Goal: Transaction & Acquisition: Obtain resource

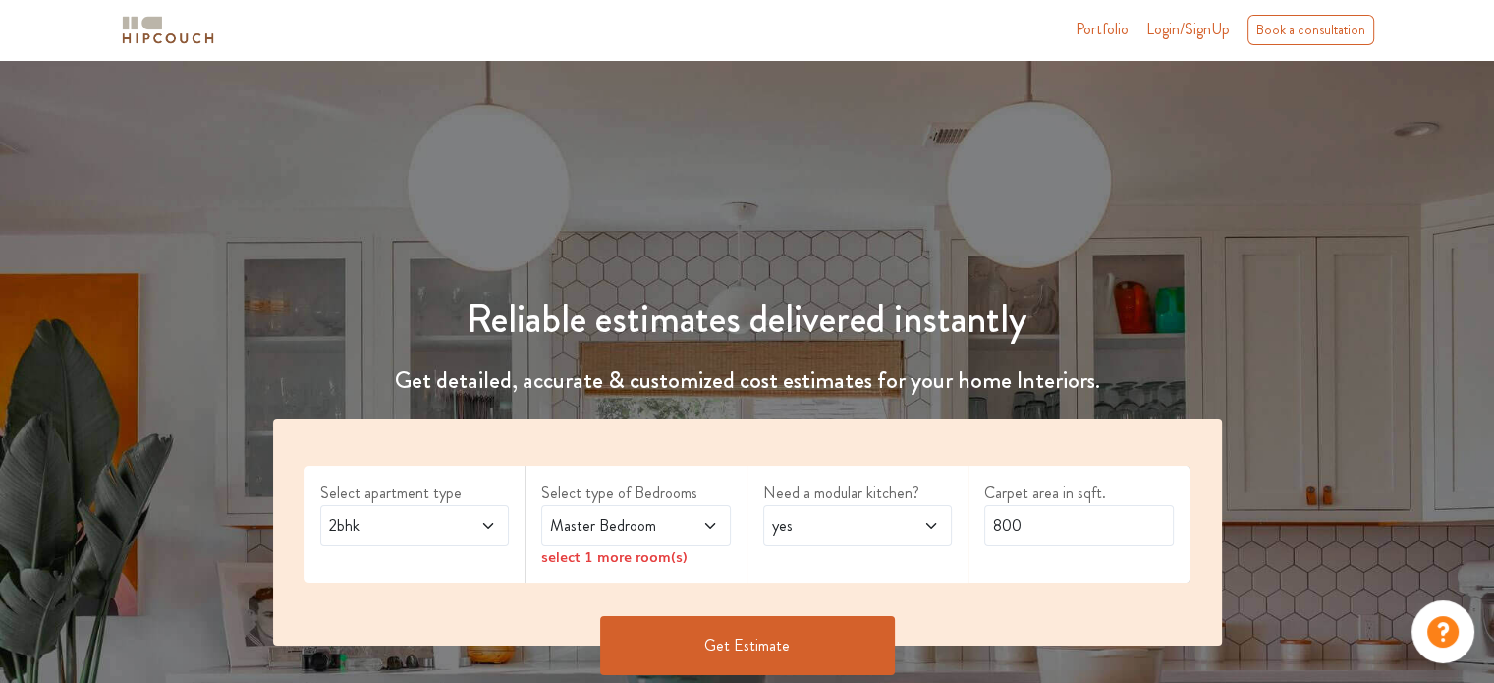
scroll to position [196, 0]
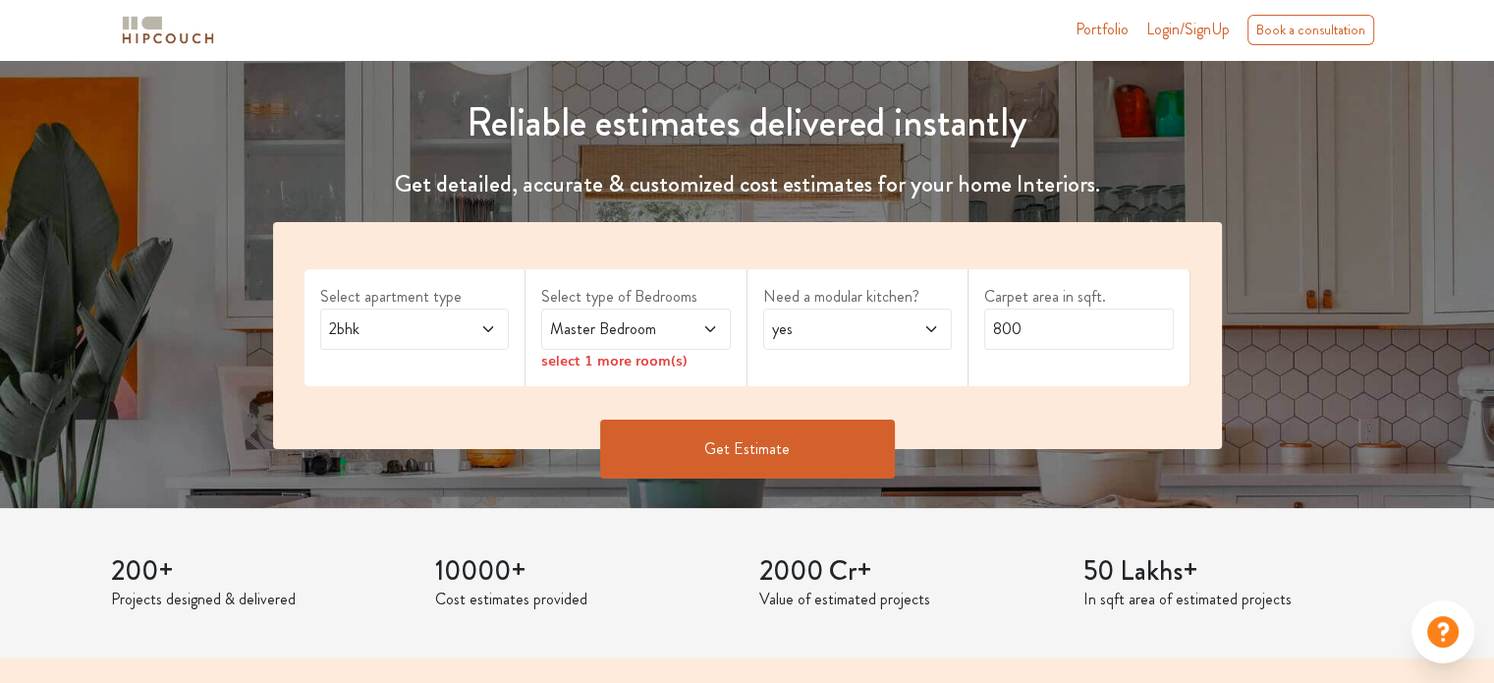
click at [696, 325] on span at bounding box center [696, 329] width 43 height 24
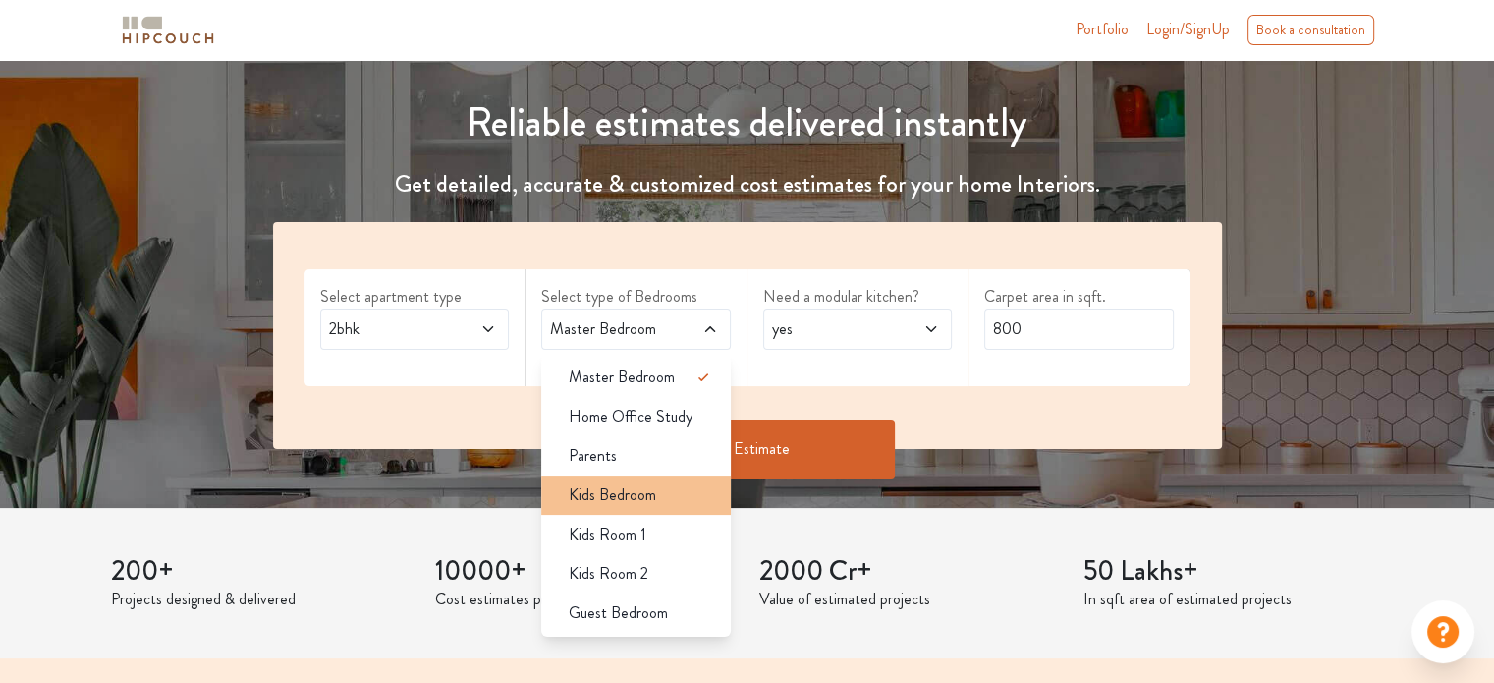
click at [679, 488] on div "Kids Bedroom" at bounding box center [642, 495] width 178 height 24
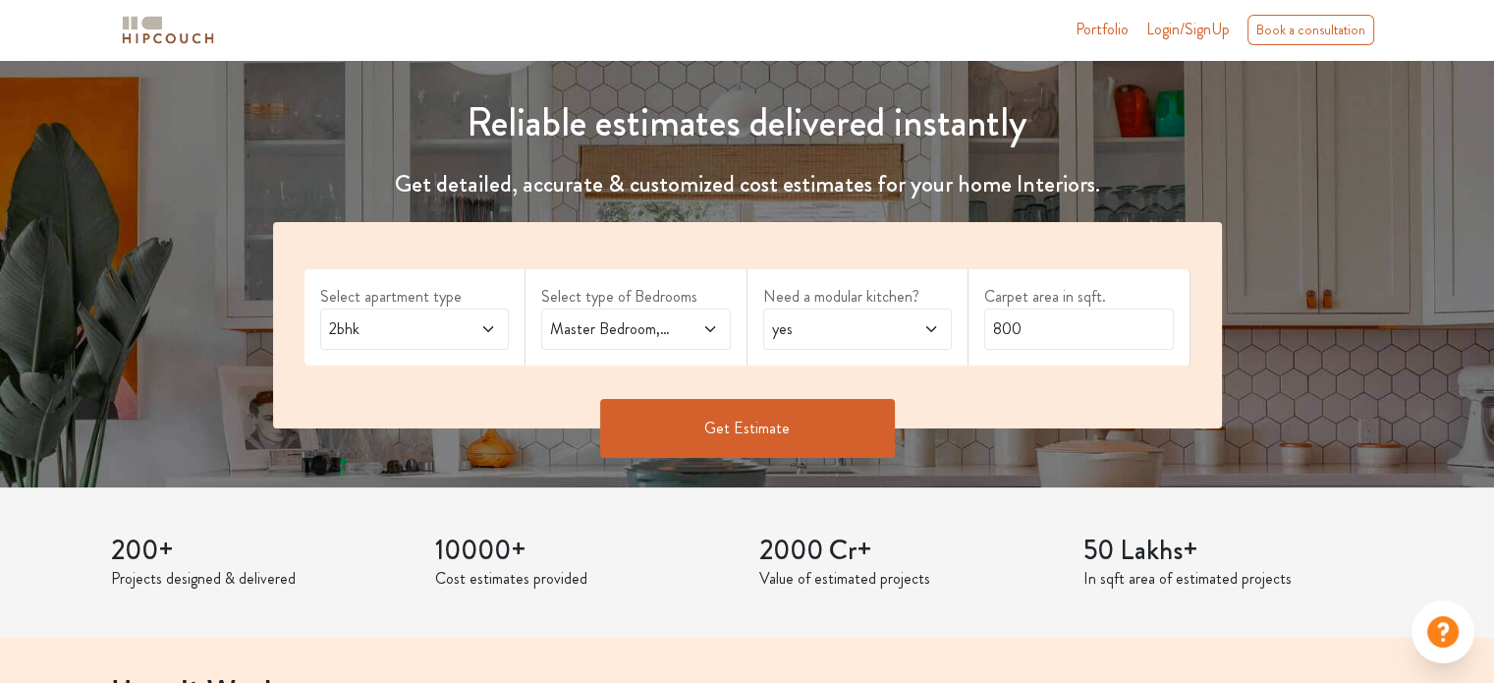
click at [690, 331] on span at bounding box center [696, 329] width 43 height 24
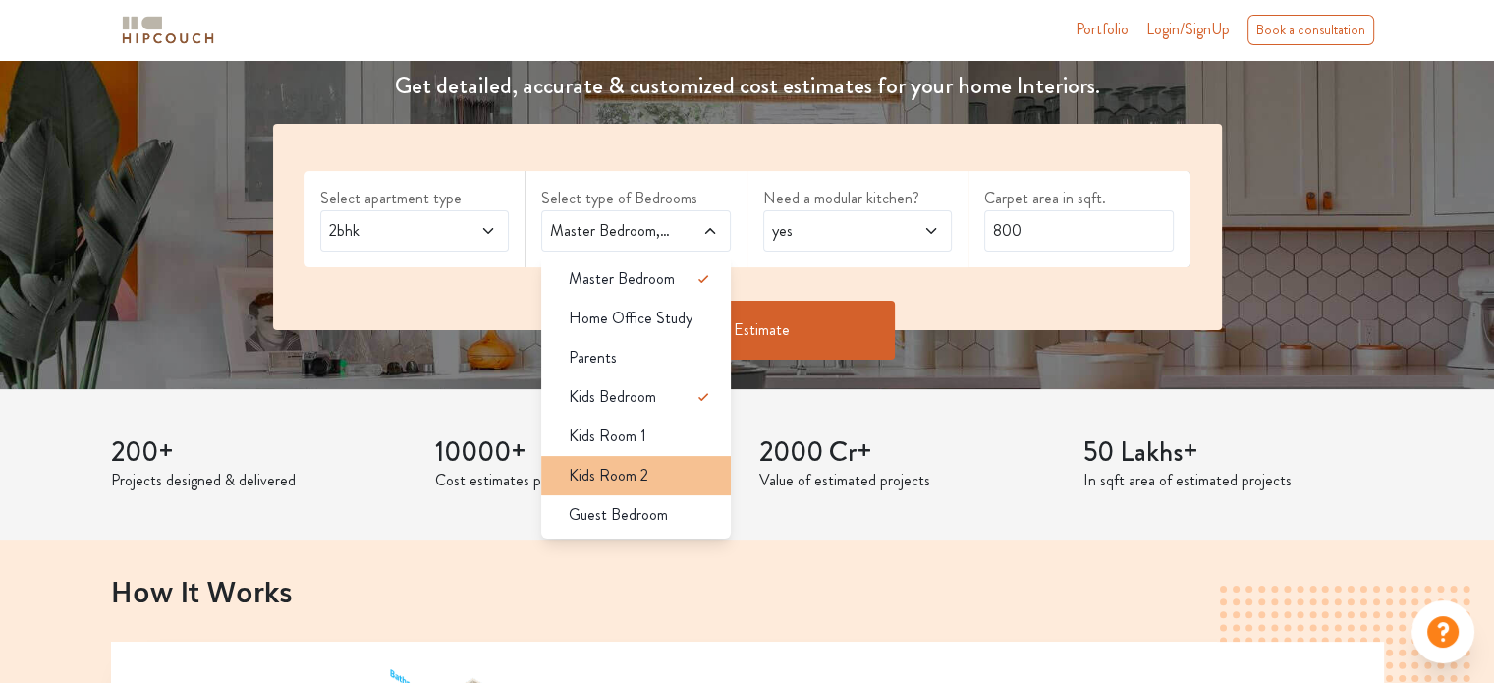
scroll to position [393, 0]
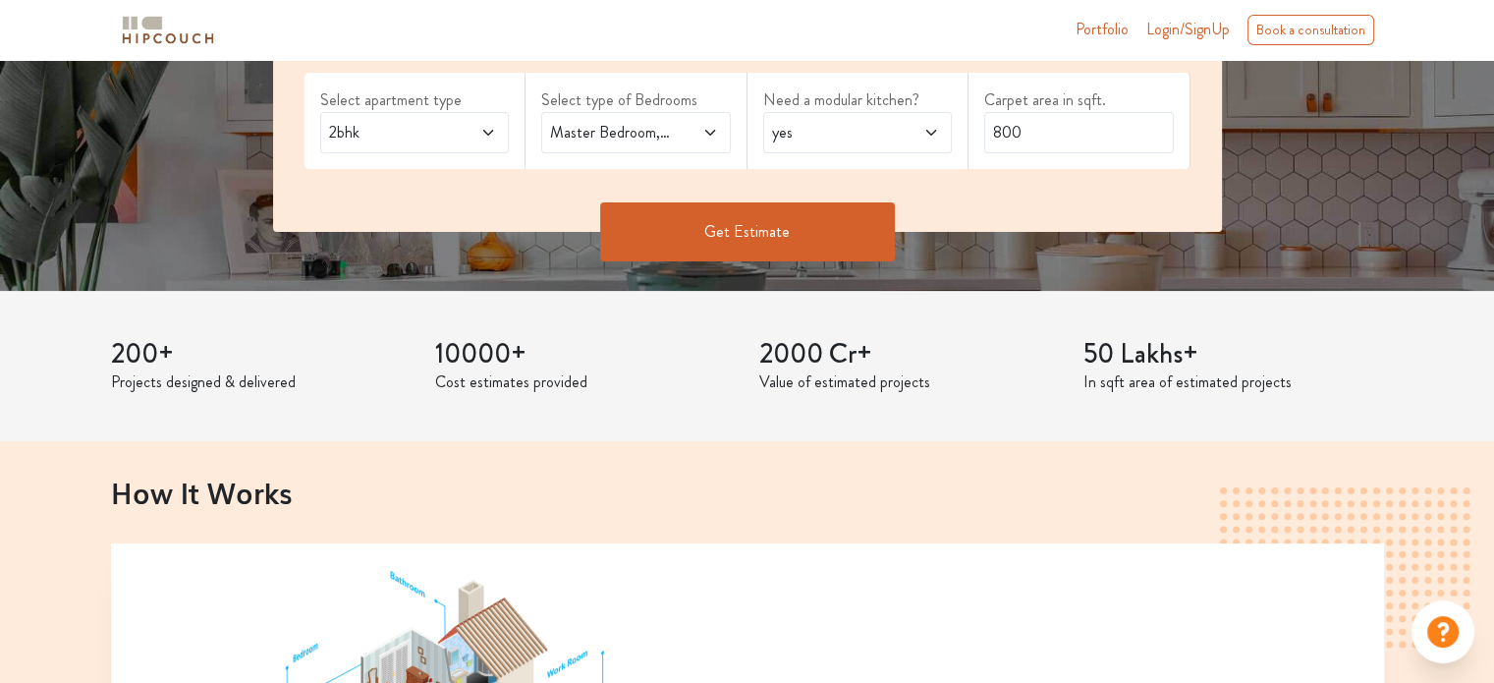
click at [855, 125] on span "yes" at bounding box center [832, 133] width 129 height 24
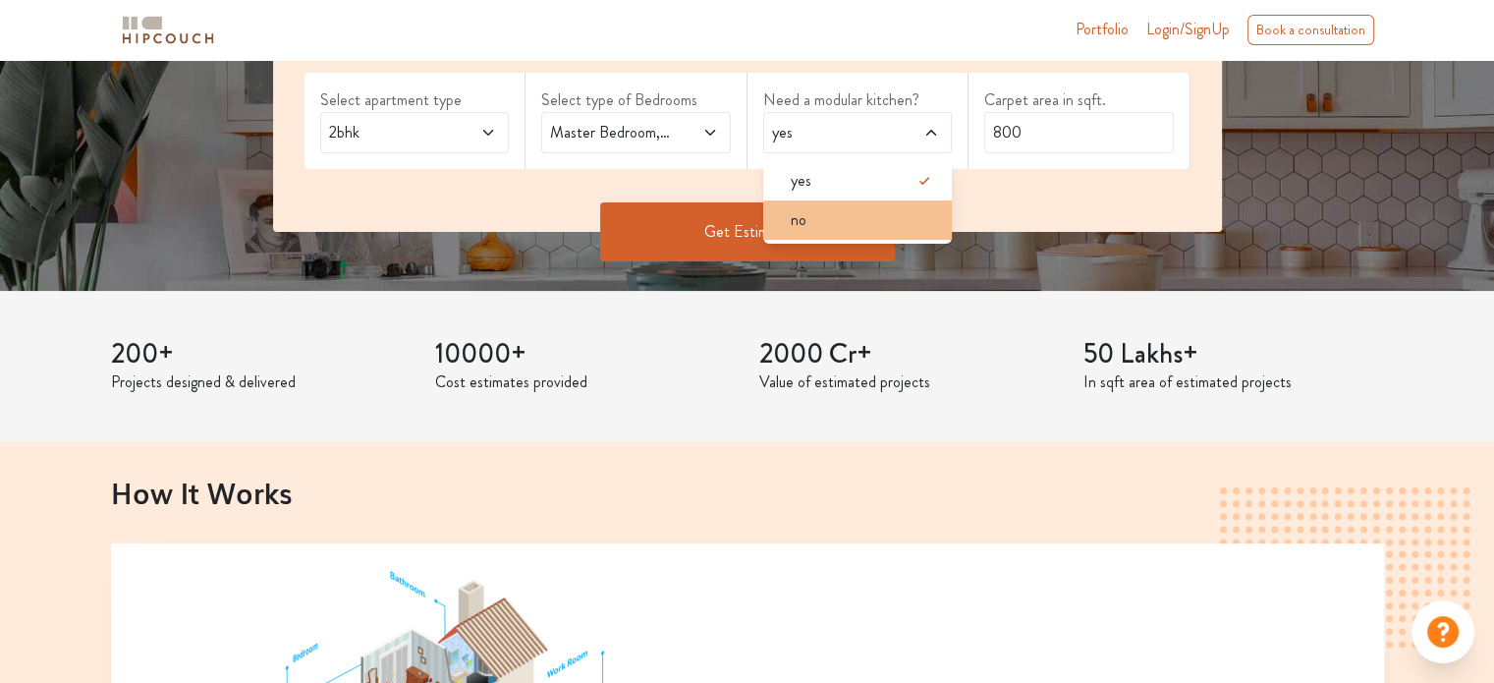
click at [853, 213] on div "no" at bounding box center [864, 220] width 178 height 24
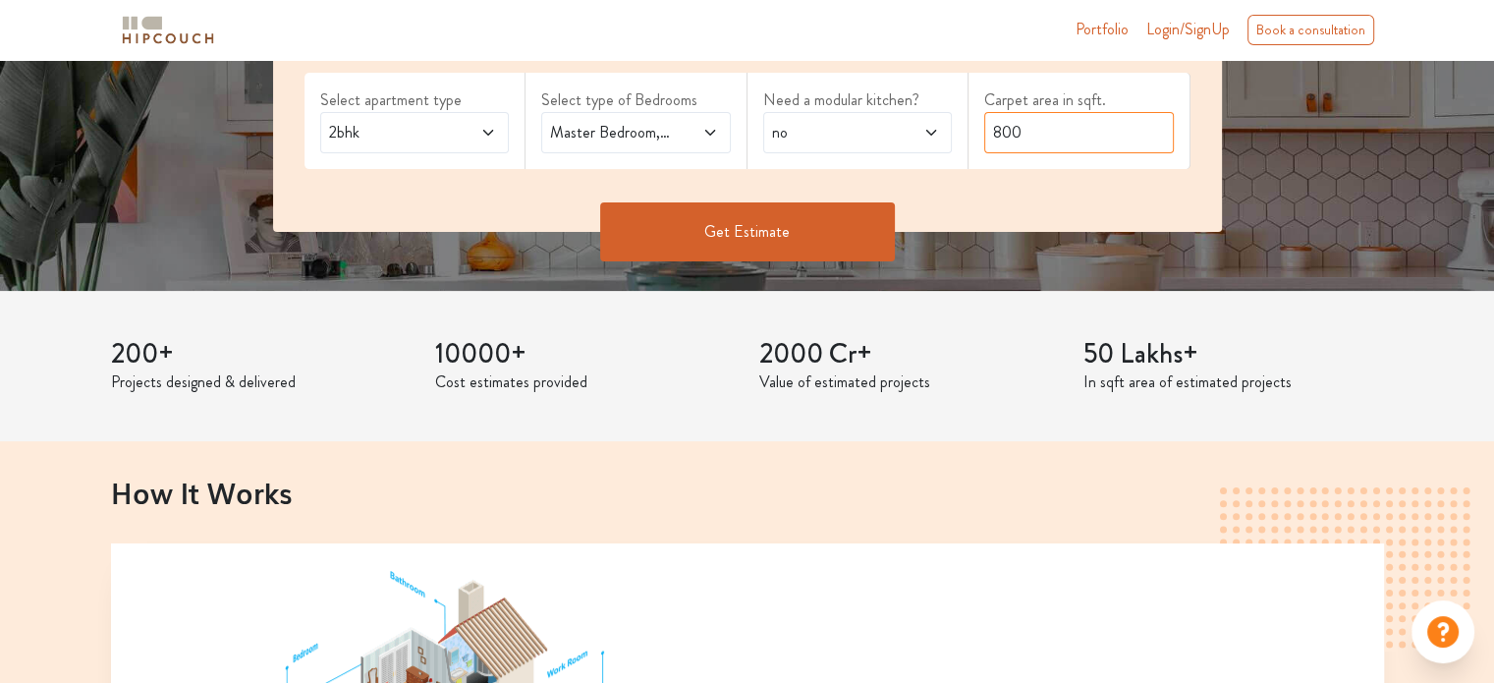
click at [1015, 121] on input "800" at bounding box center [1079, 132] width 190 height 41
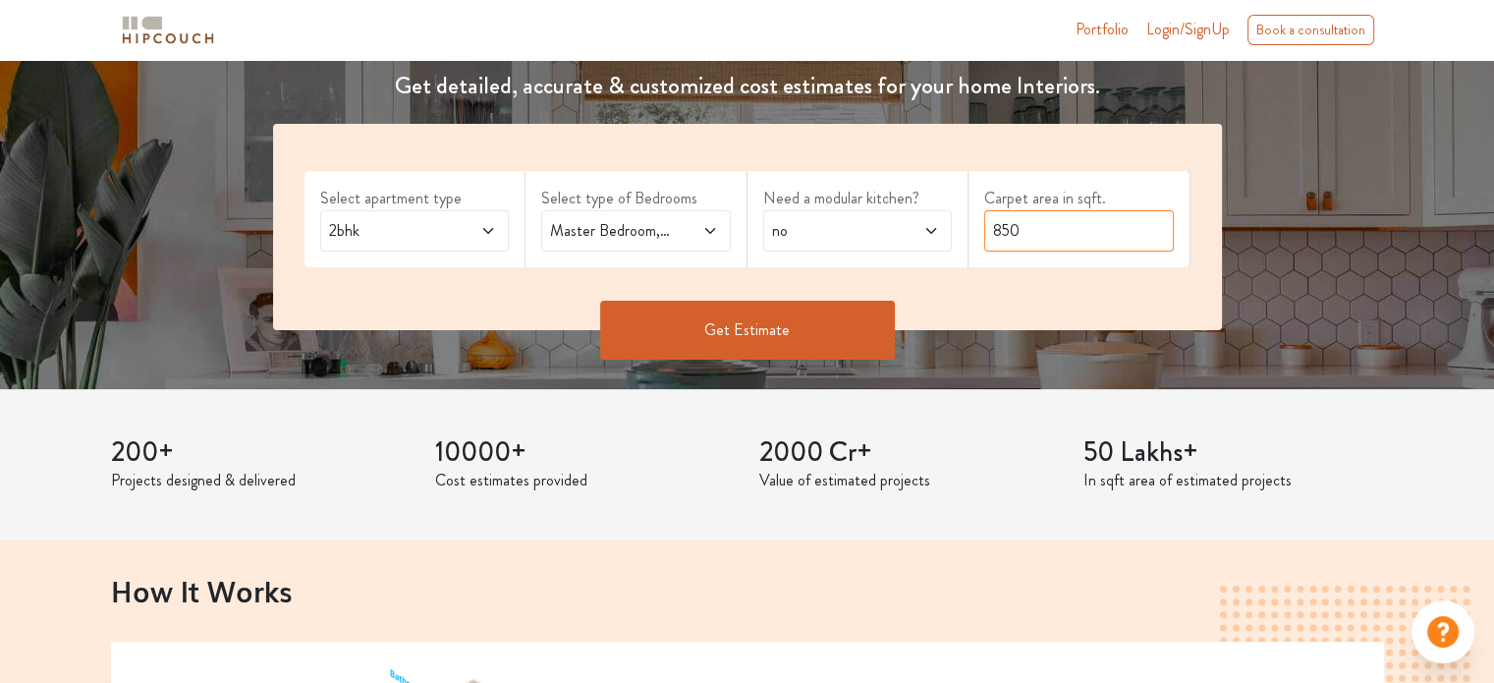
type input "850"
click at [831, 322] on button "Get Estimate" at bounding box center [747, 330] width 295 height 59
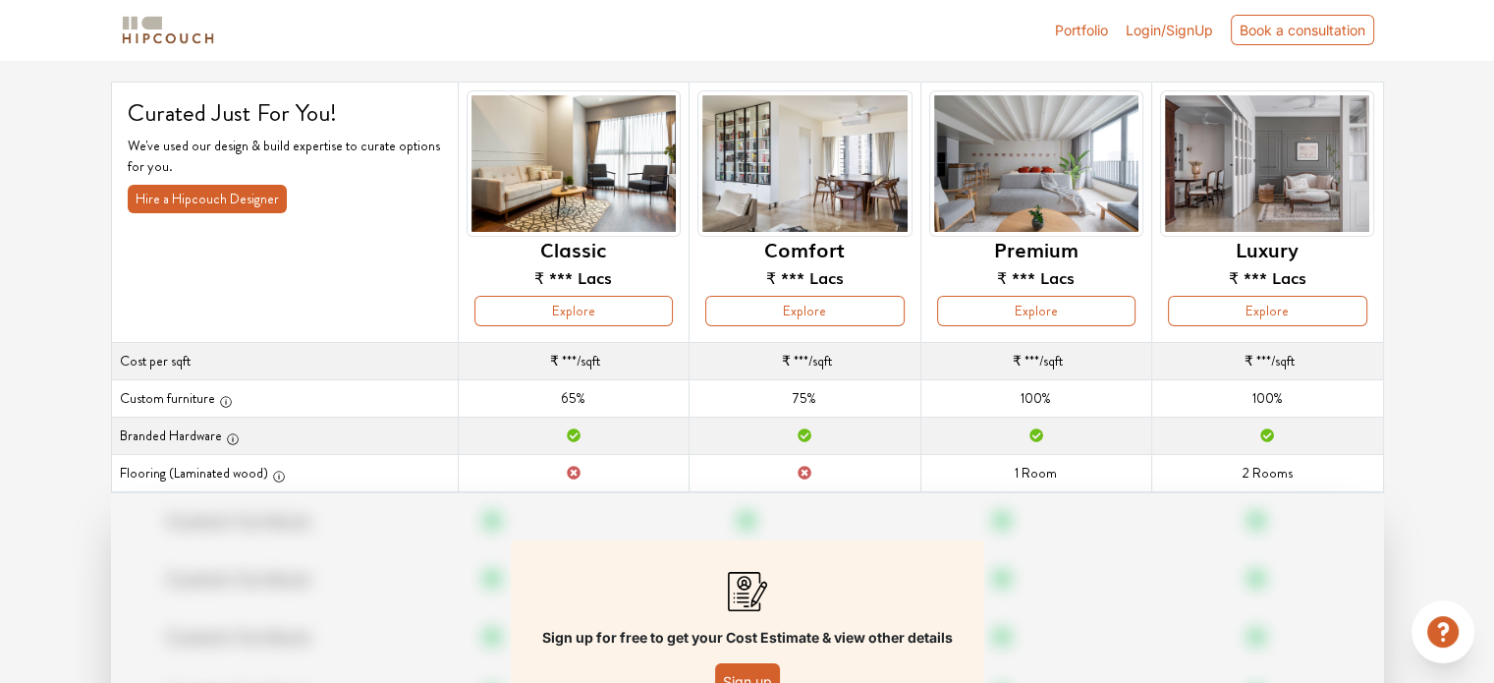
scroll to position [196, 0]
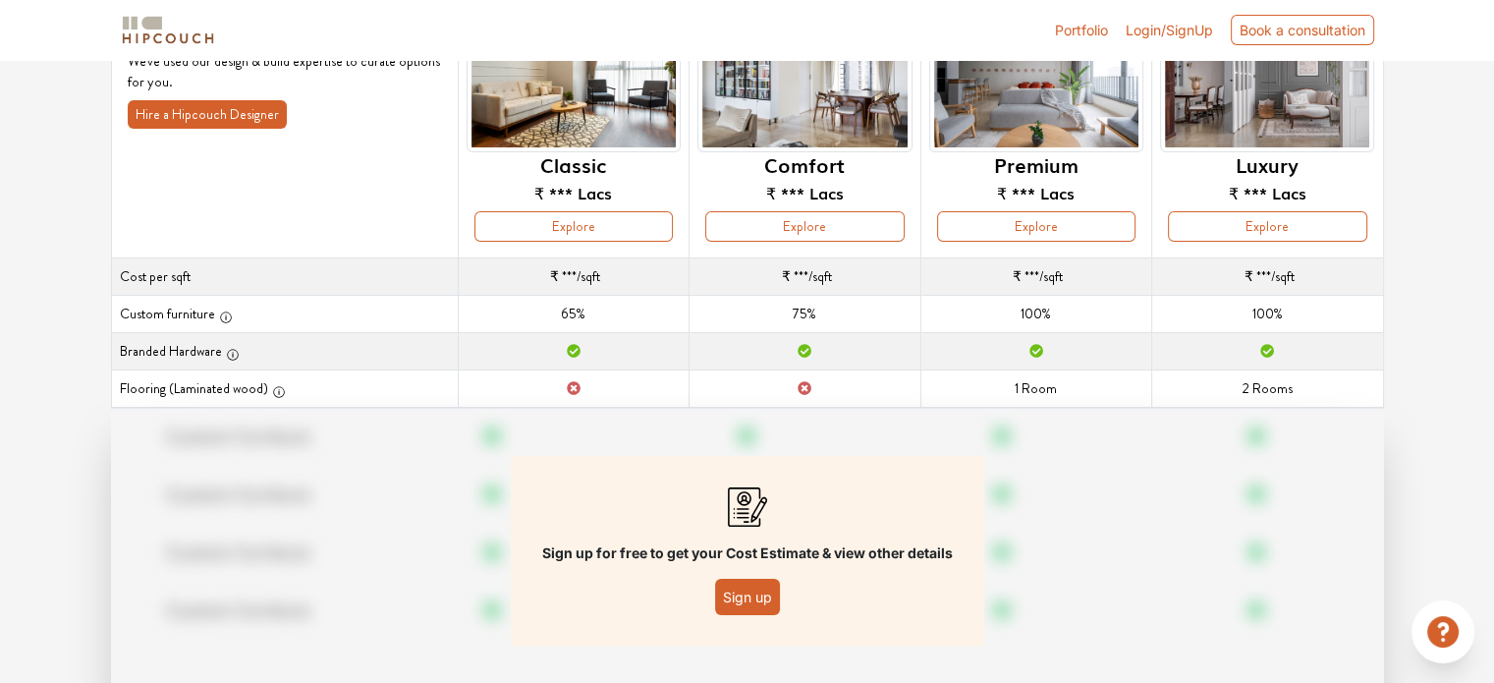
click at [737, 592] on button "Sign up" at bounding box center [747, 596] width 65 height 36
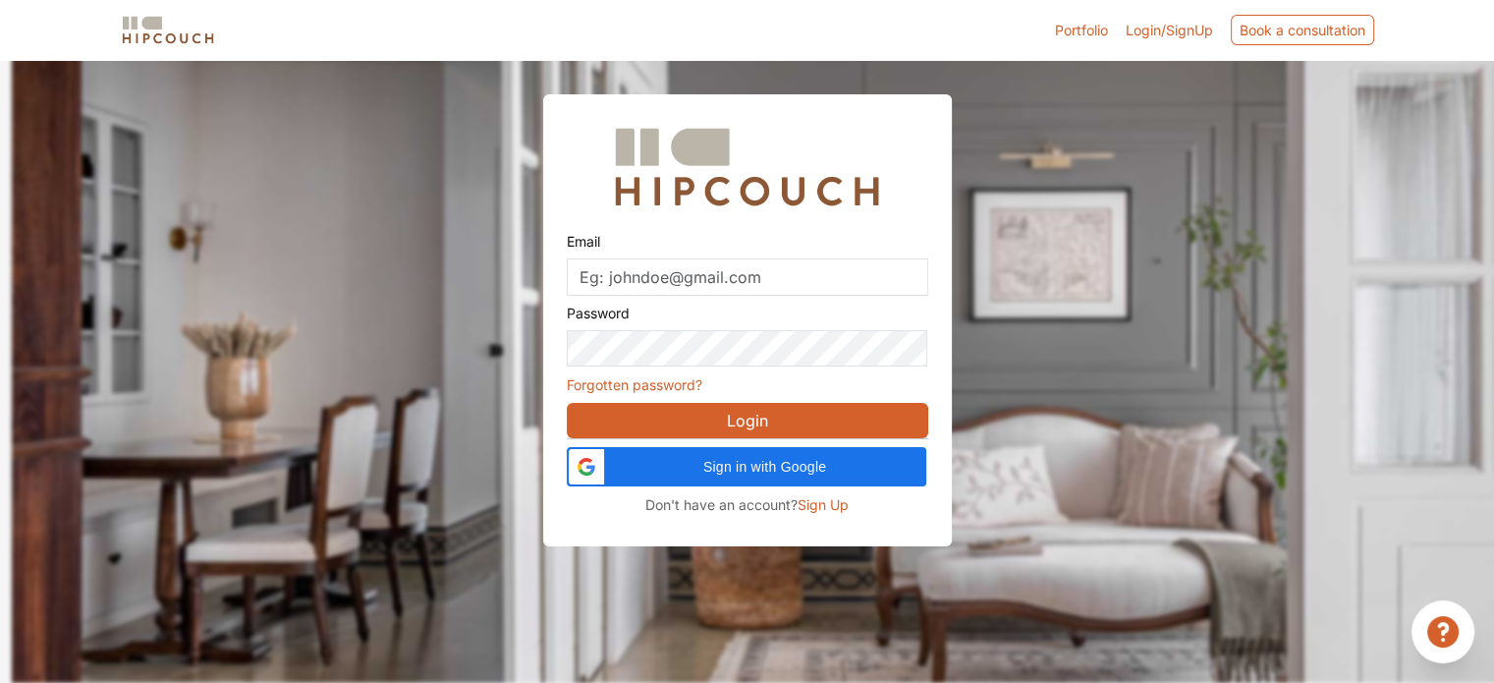
scroll to position [59, 0]
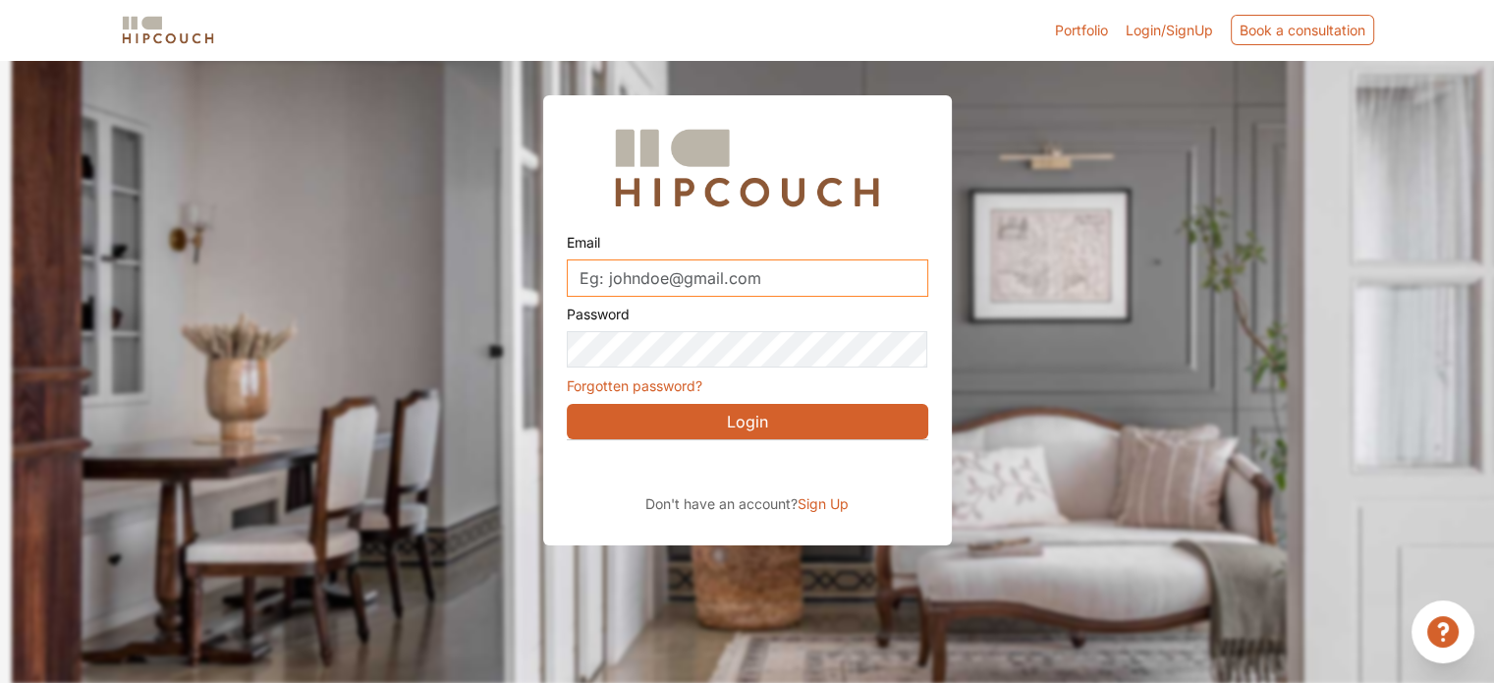
click at [727, 274] on input "Email" at bounding box center [747, 277] width 361 height 37
type input "shreyakhandekar351@gmail.com"
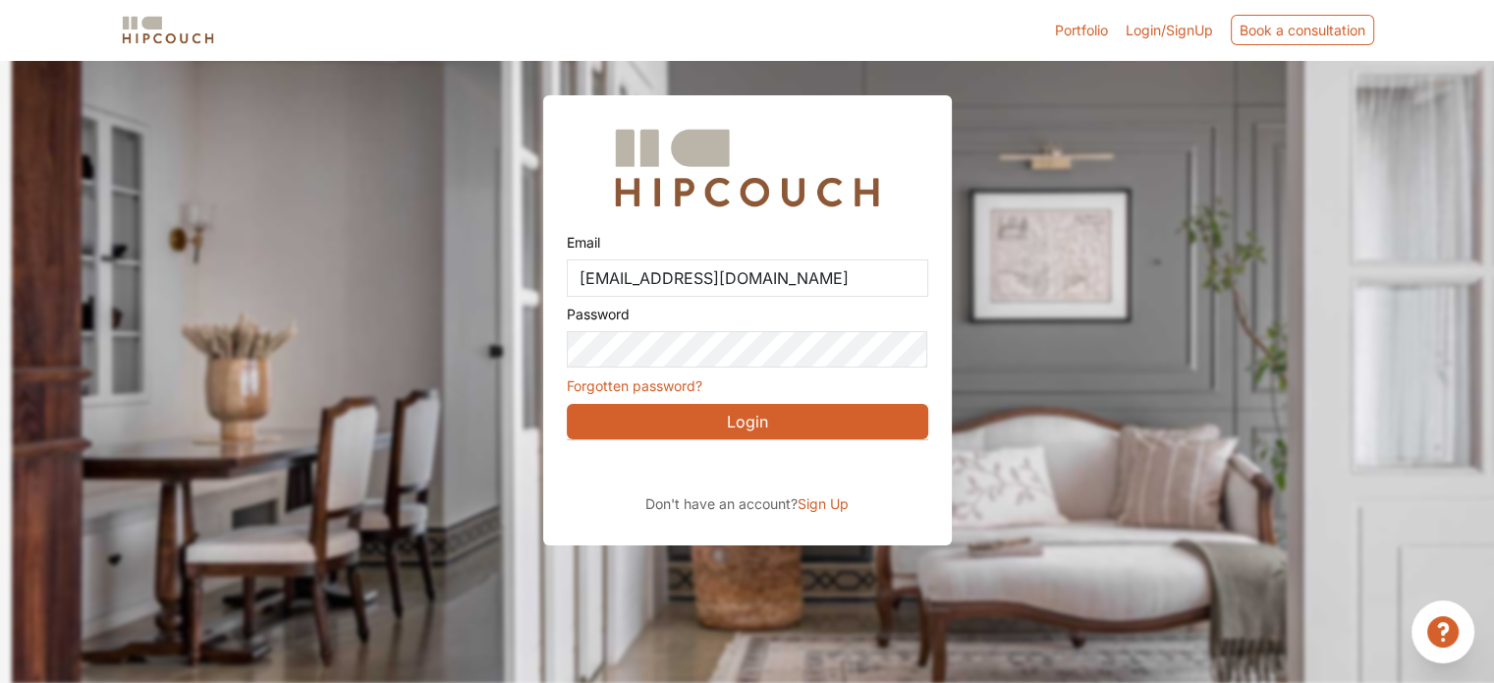
click at [1169, 25] on span "Login/SignUp" at bounding box center [1168, 30] width 87 height 17
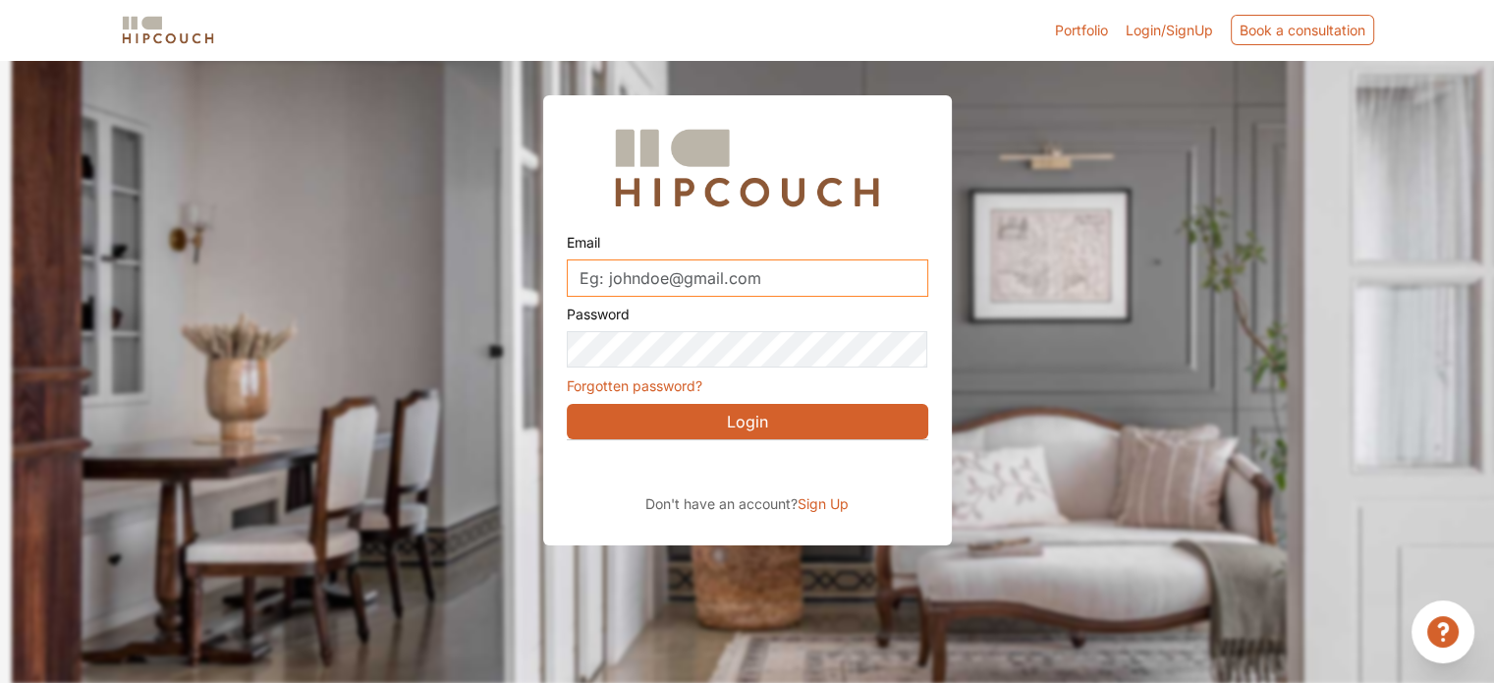
click at [740, 278] on input "Email" at bounding box center [747, 277] width 361 height 37
type input "shreyakhandekar351@gmail.com"
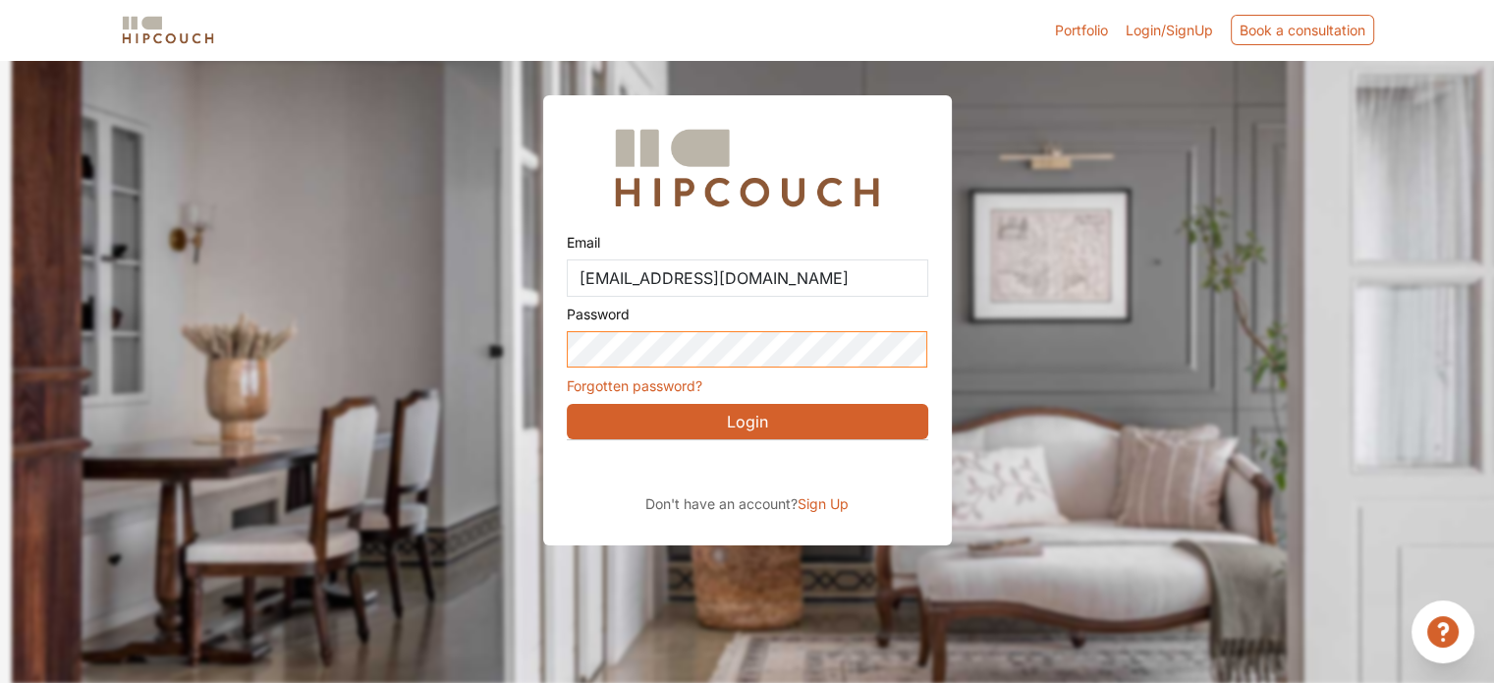
click at [567, 404] on button "Login" at bounding box center [747, 421] width 361 height 35
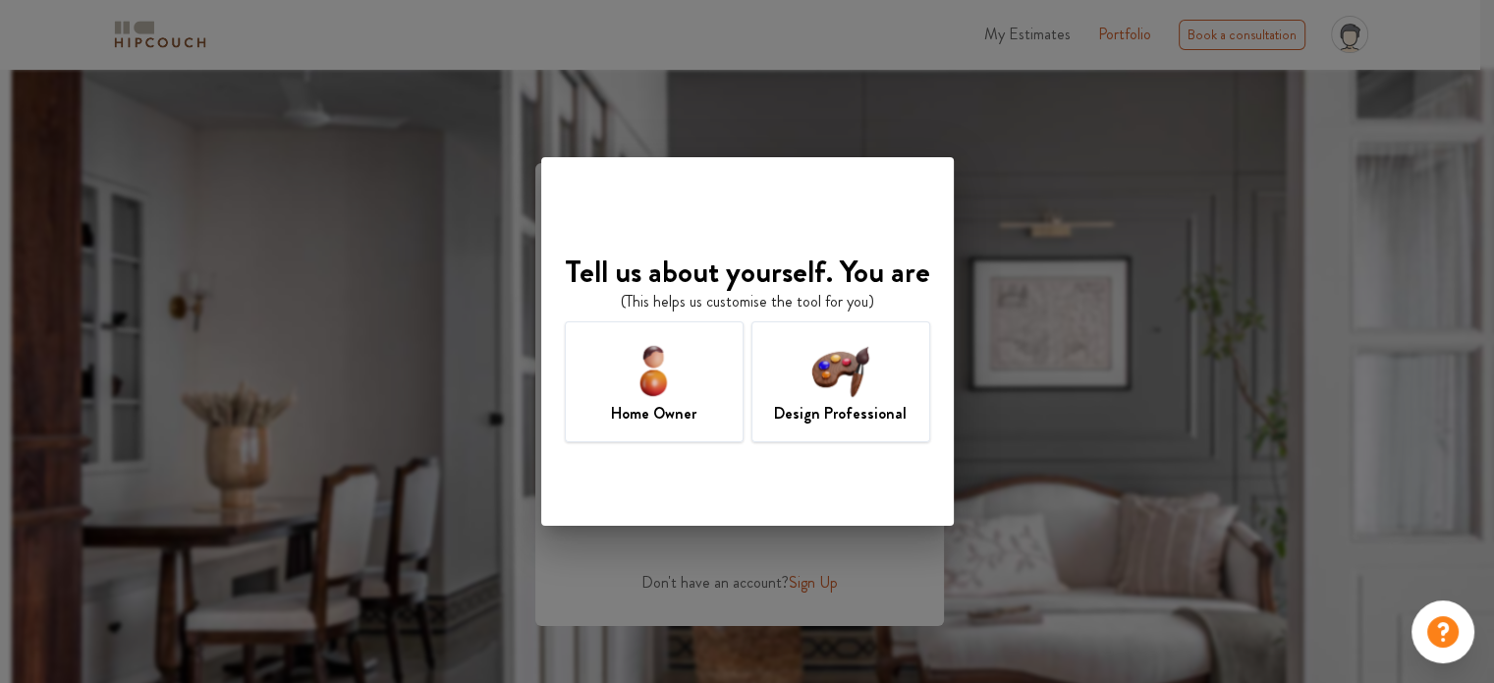
click at [851, 394] on img at bounding box center [840, 370] width 64 height 64
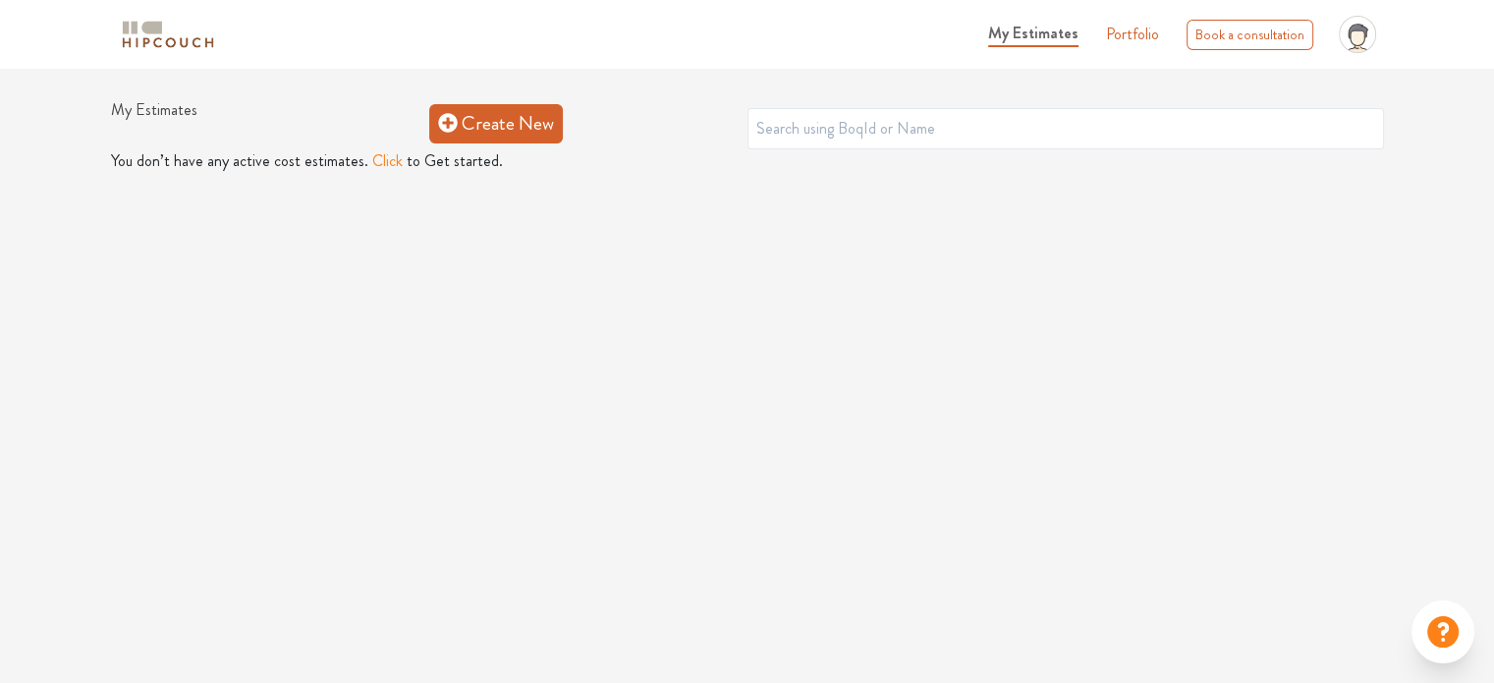
click at [516, 137] on link "Create New" at bounding box center [496, 123] width 134 height 39
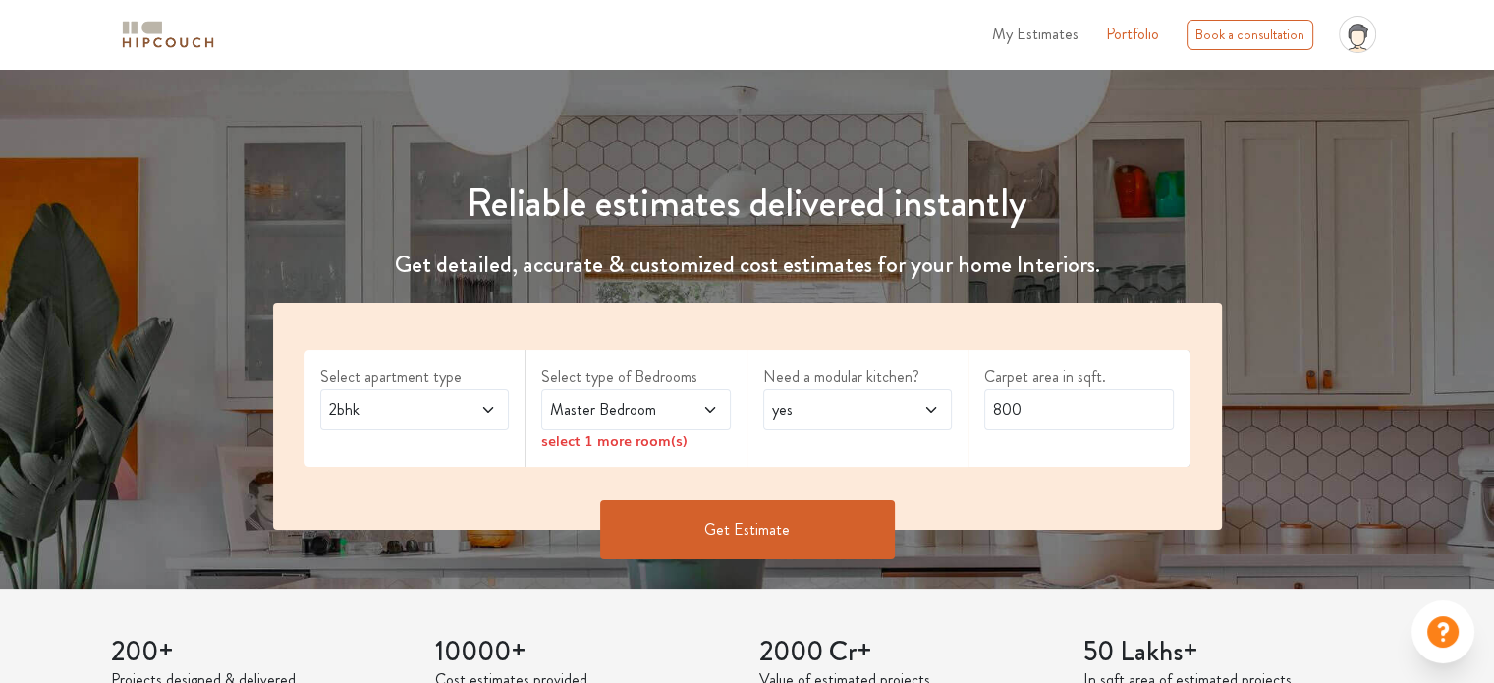
scroll to position [295, 0]
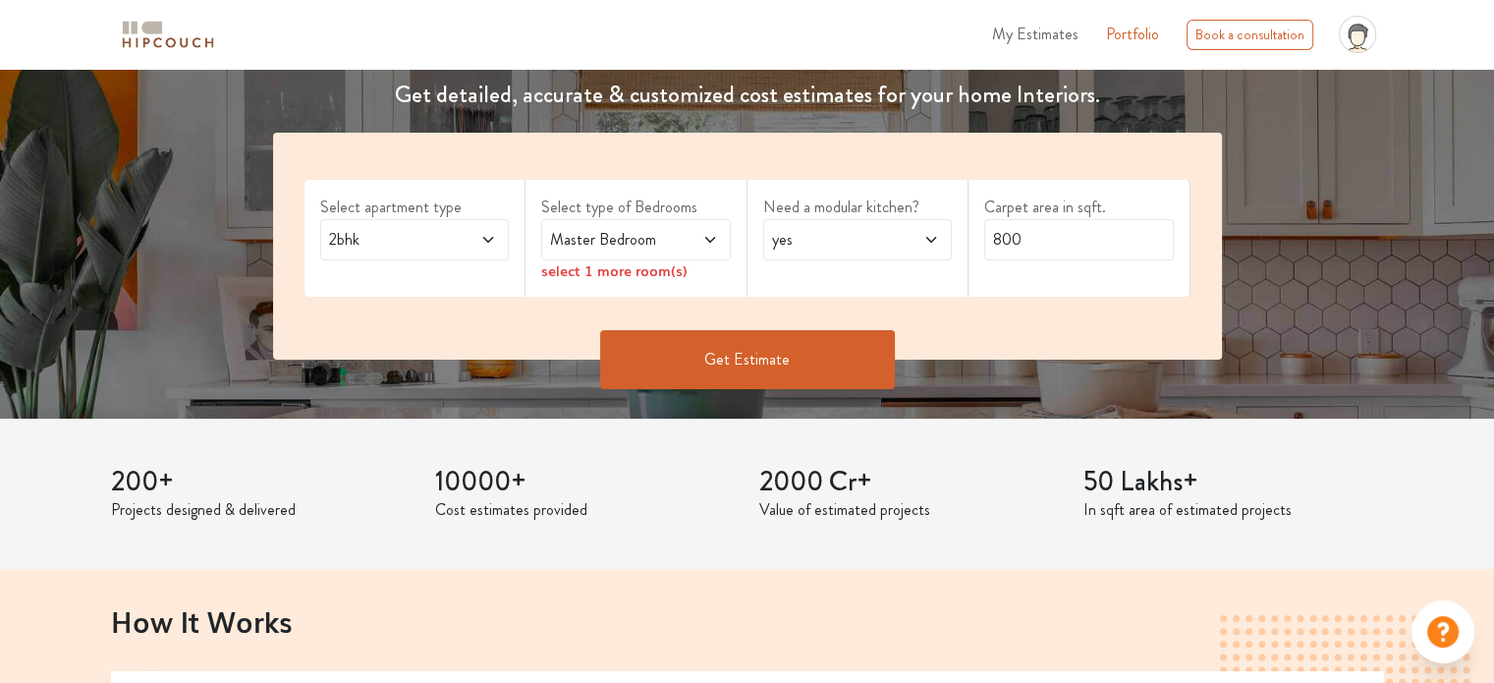
click at [687, 244] on span at bounding box center [696, 240] width 43 height 24
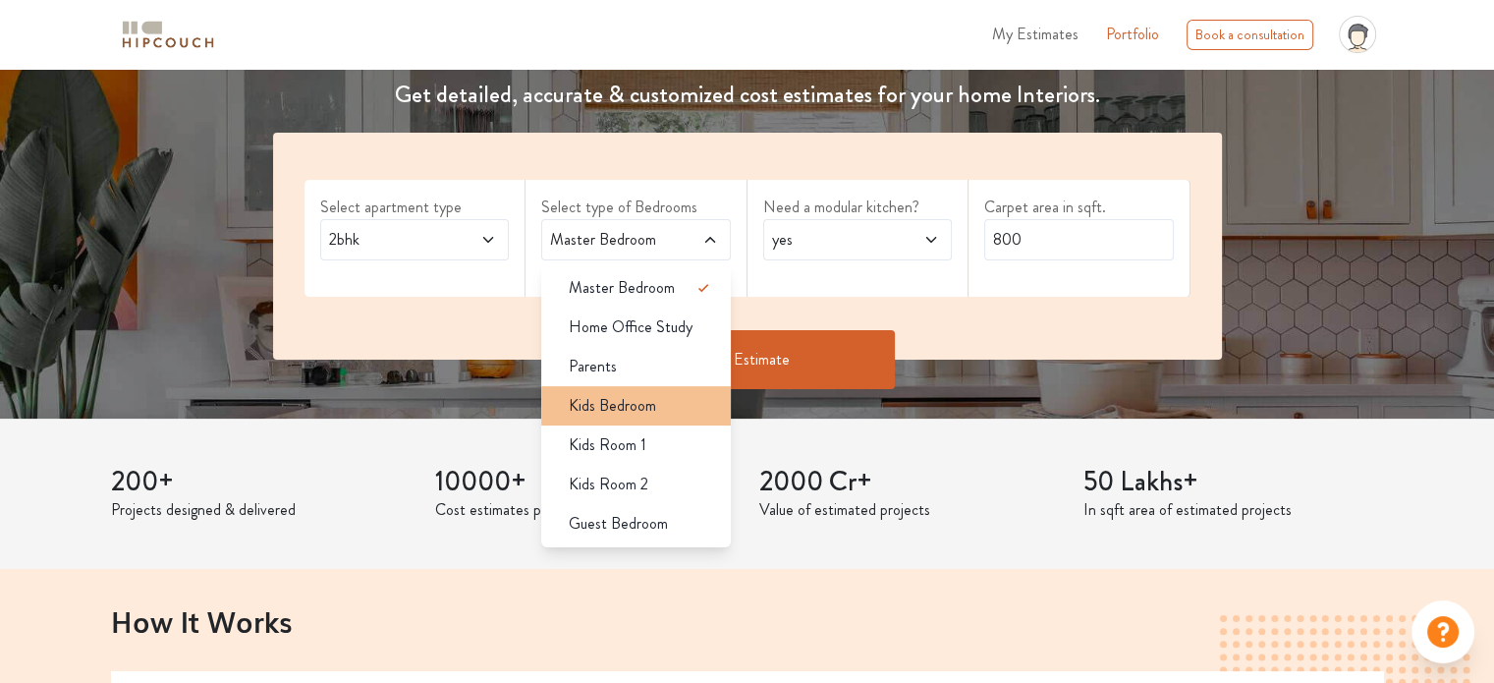
click at [645, 415] on span "Kids Bedroom" at bounding box center [612, 406] width 87 height 24
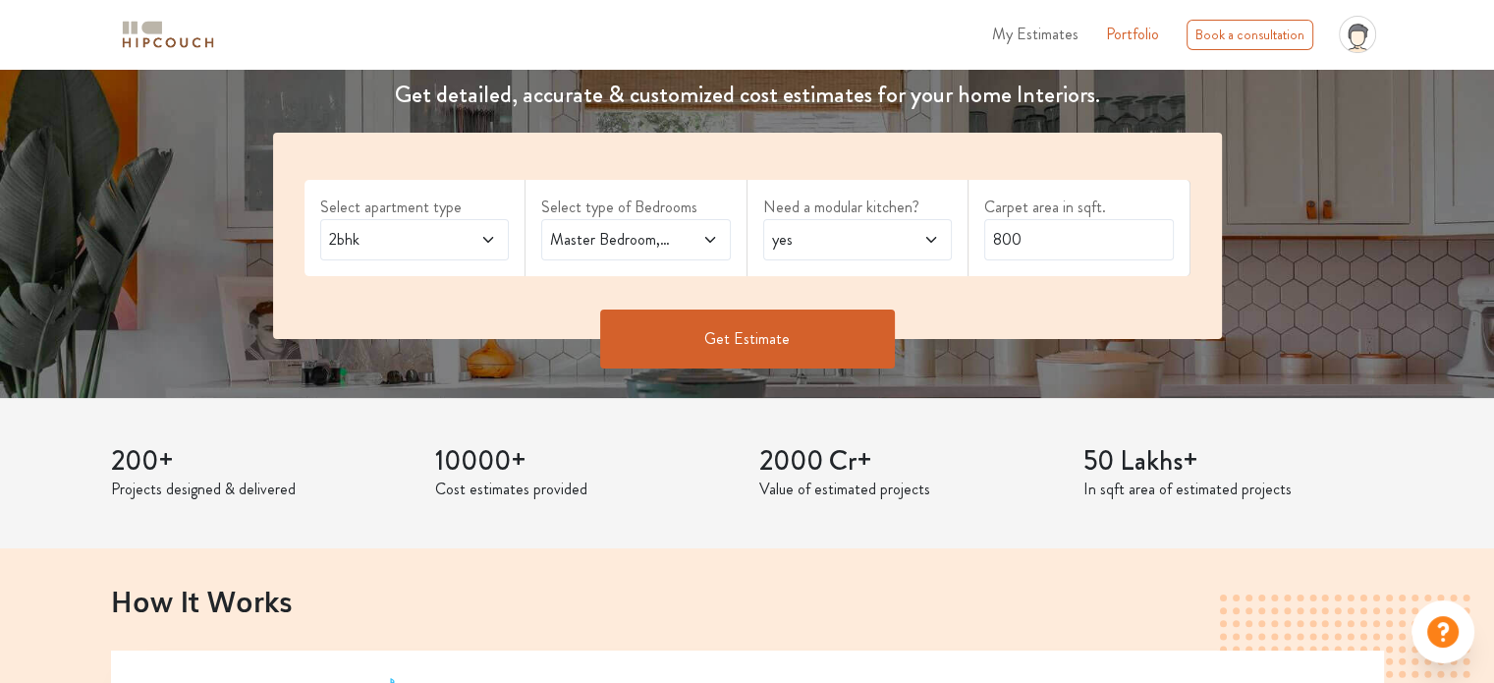
click at [916, 253] on div "yes" at bounding box center [858, 239] width 190 height 41
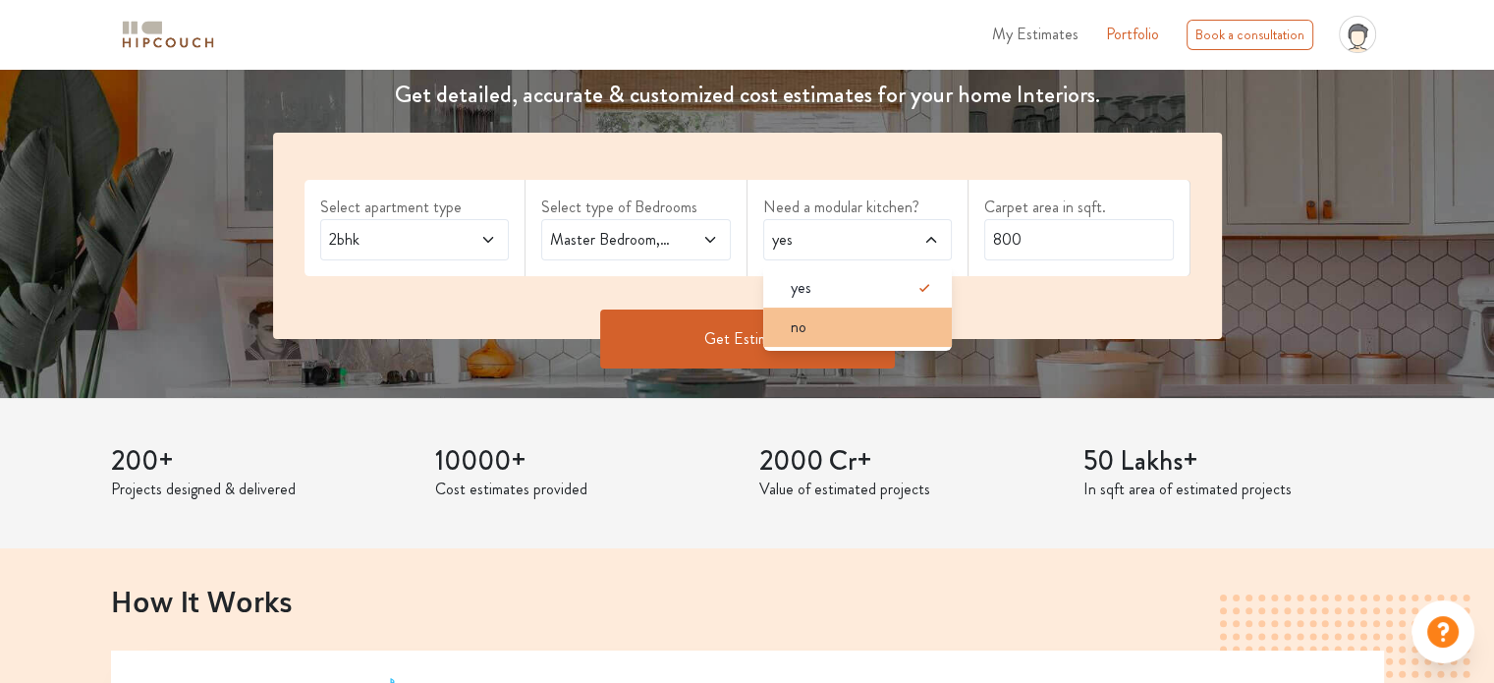
click at [867, 317] on div "no" at bounding box center [864, 327] width 178 height 24
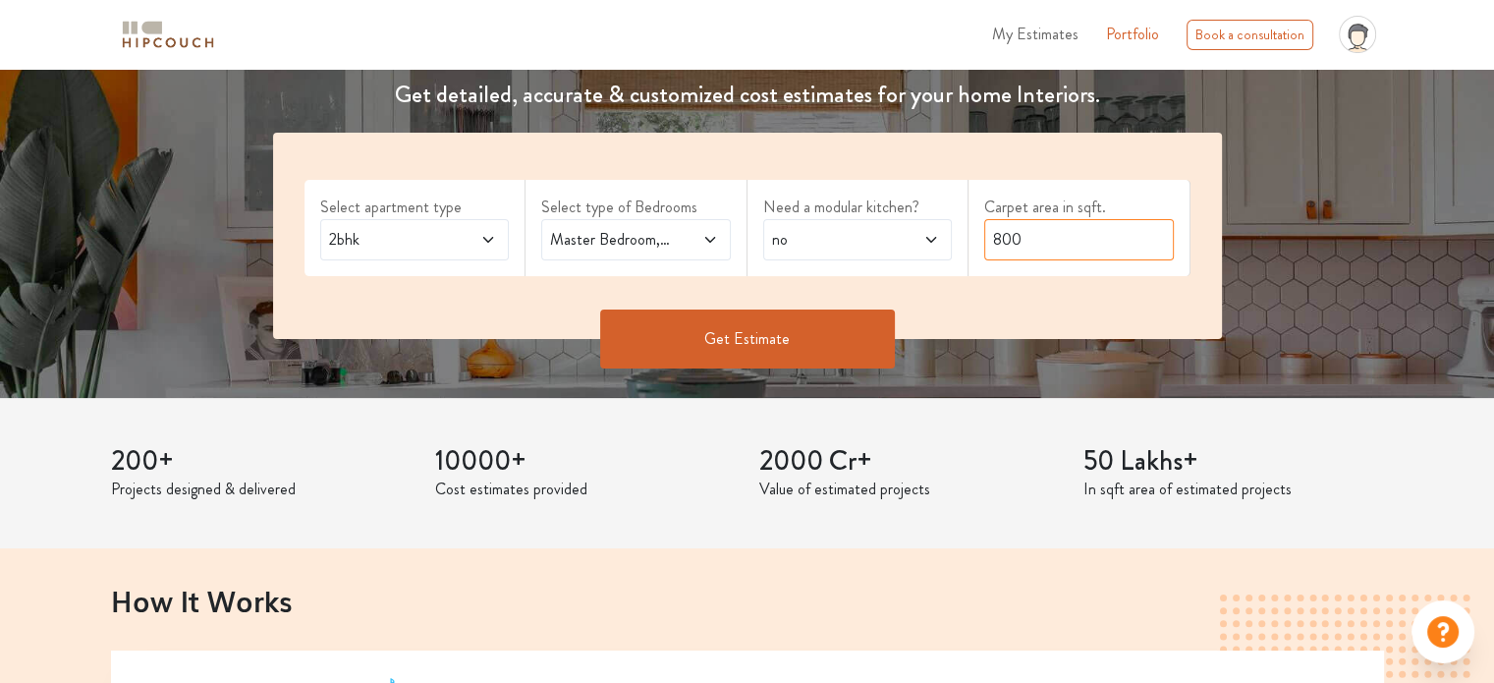
click at [1010, 235] on input "800" at bounding box center [1079, 239] width 190 height 41
type input "850"
click at [847, 346] on button "Get Estimate" at bounding box center [747, 338] width 295 height 59
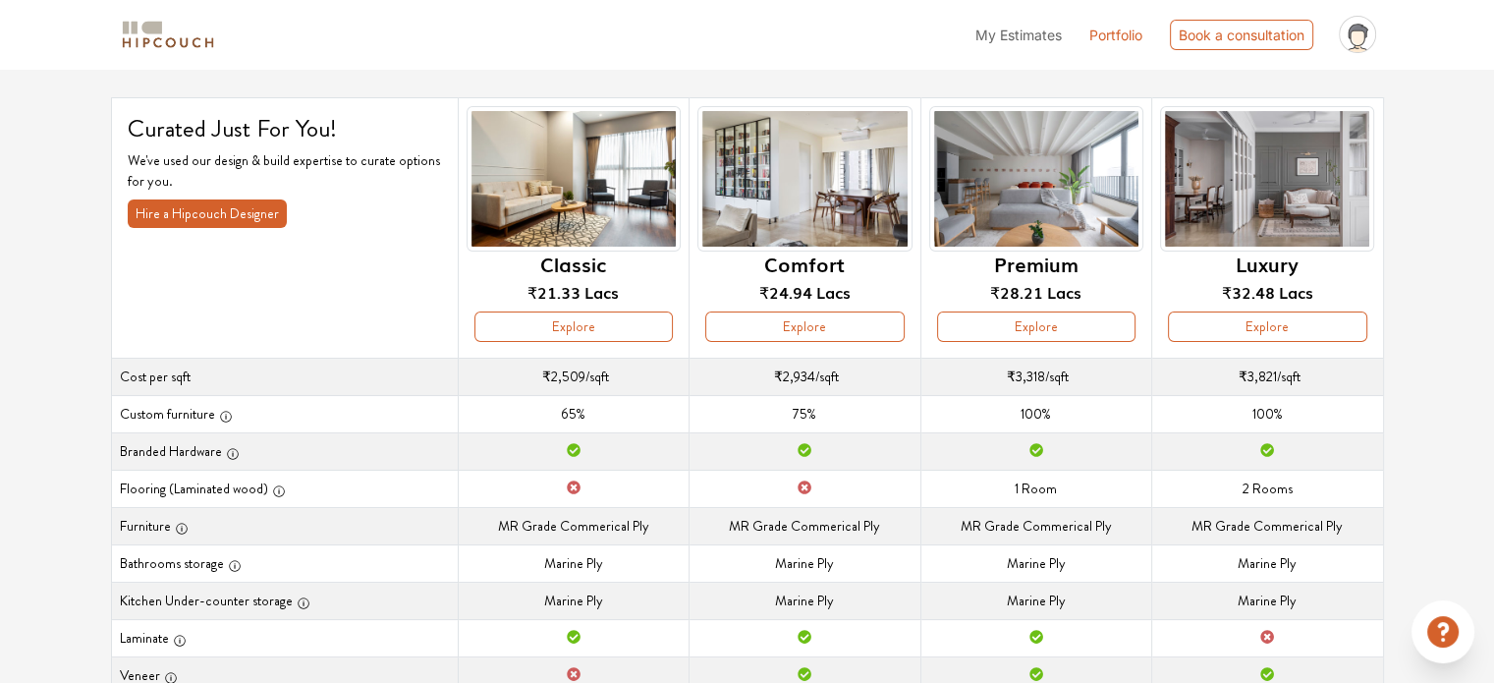
scroll to position [98, 0]
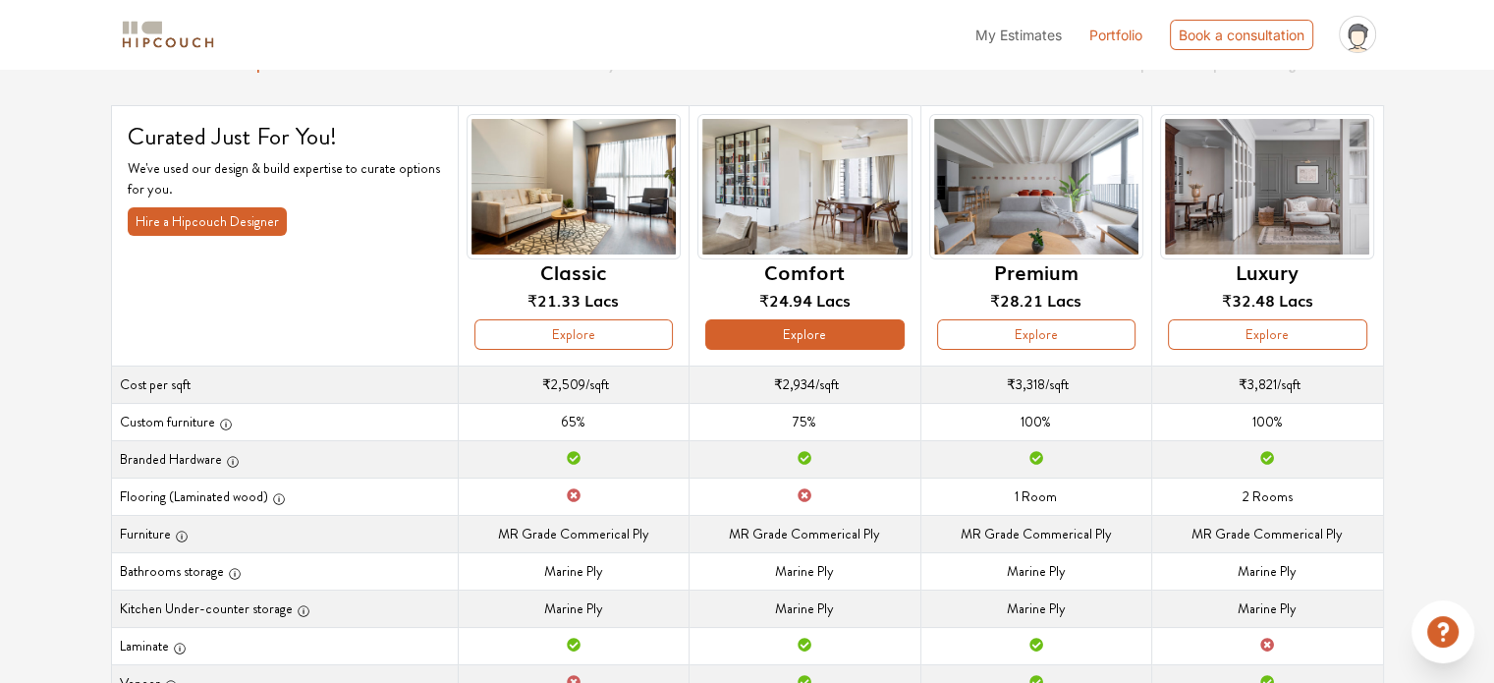
click at [807, 333] on button "Explore" at bounding box center [804, 334] width 198 height 30
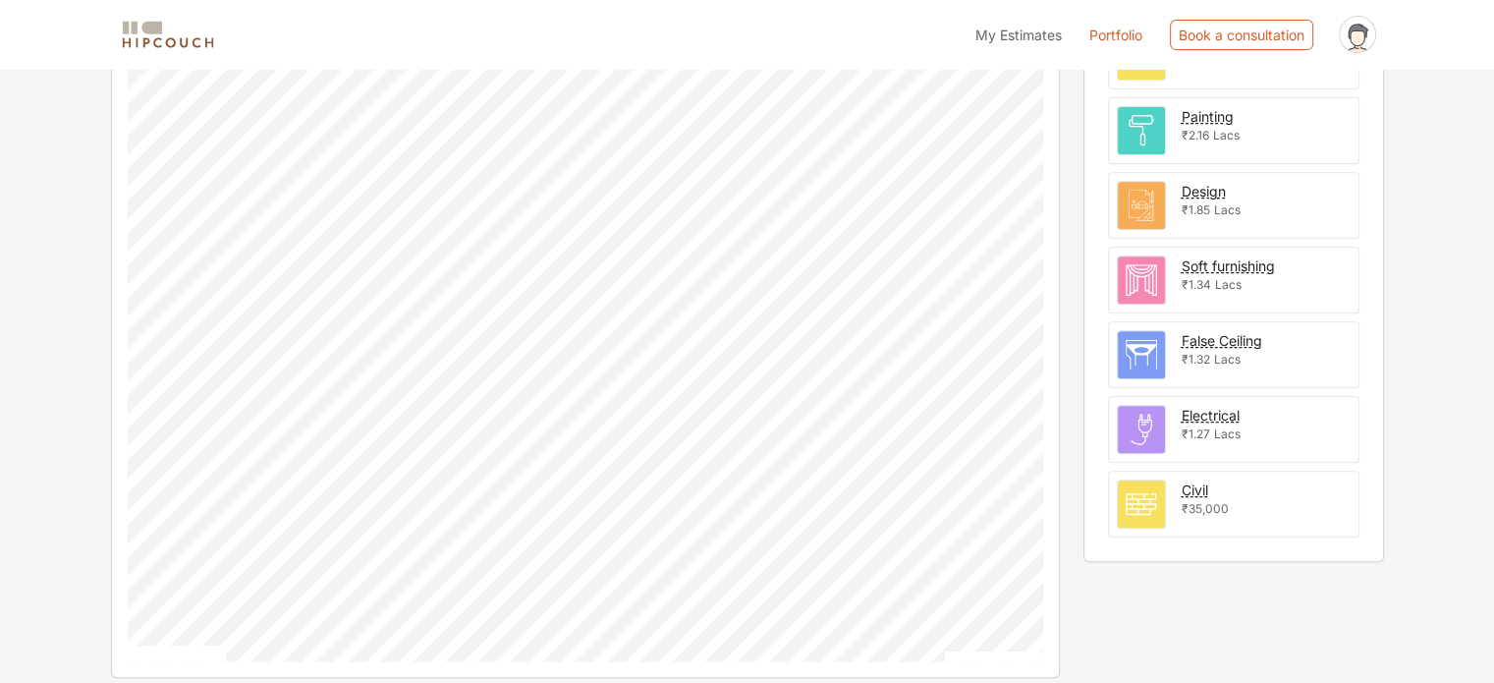
scroll to position [377, 0]
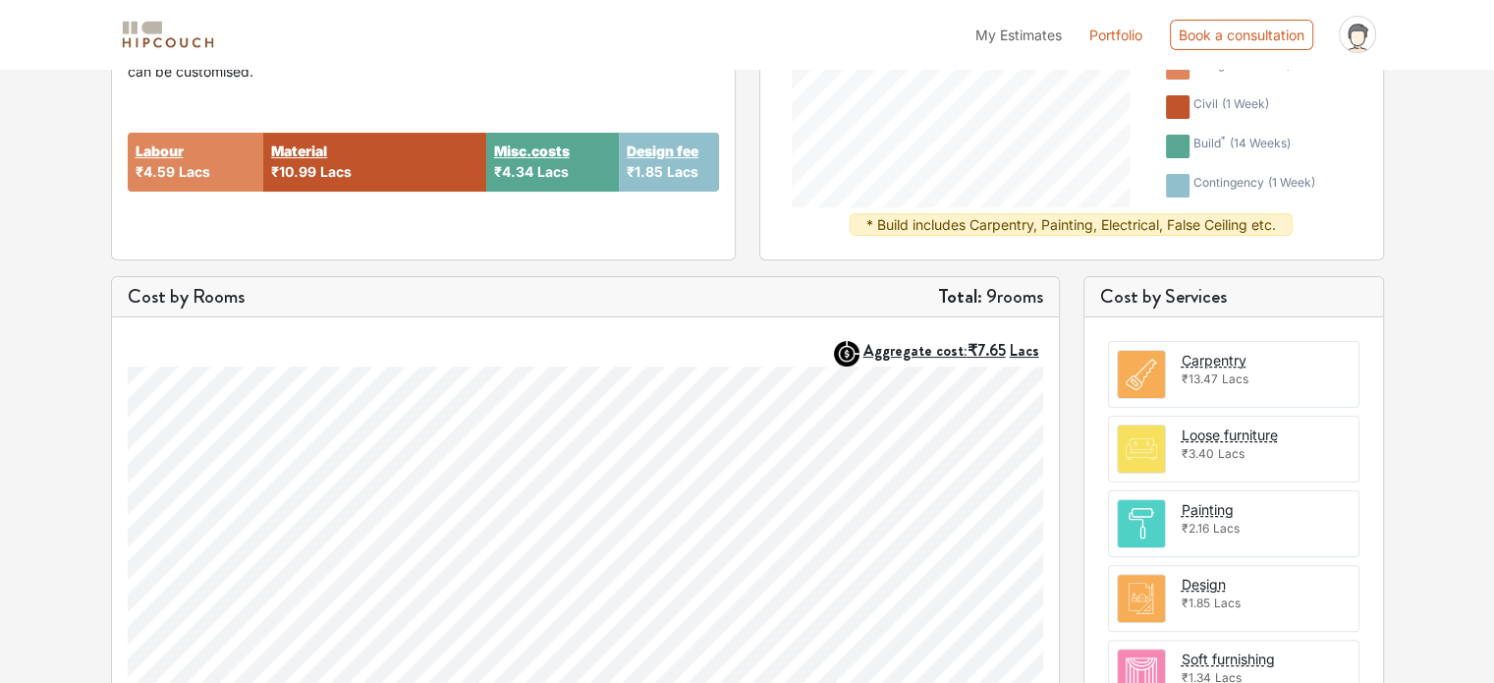
click at [1224, 361] on div "Carpentry" at bounding box center [1213, 360] width 65 height 21
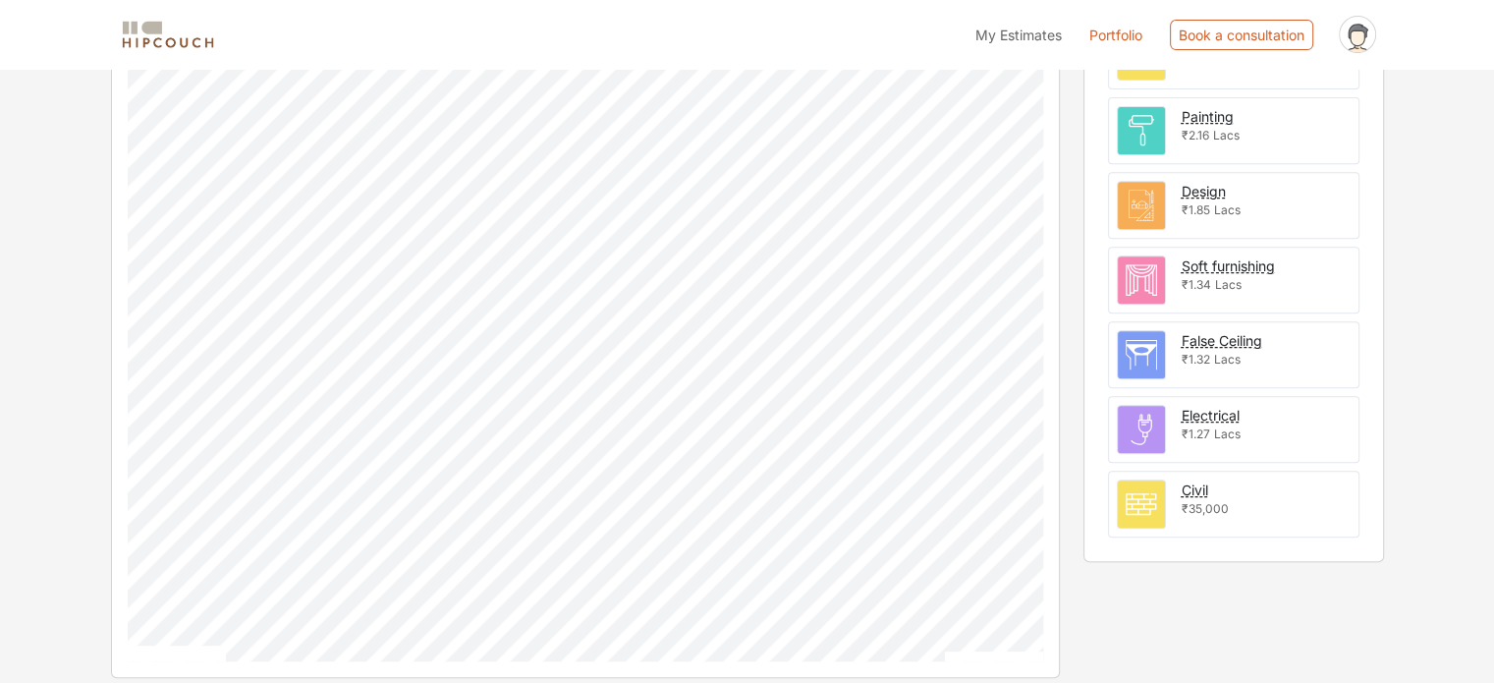
scroll to position [397, 0]
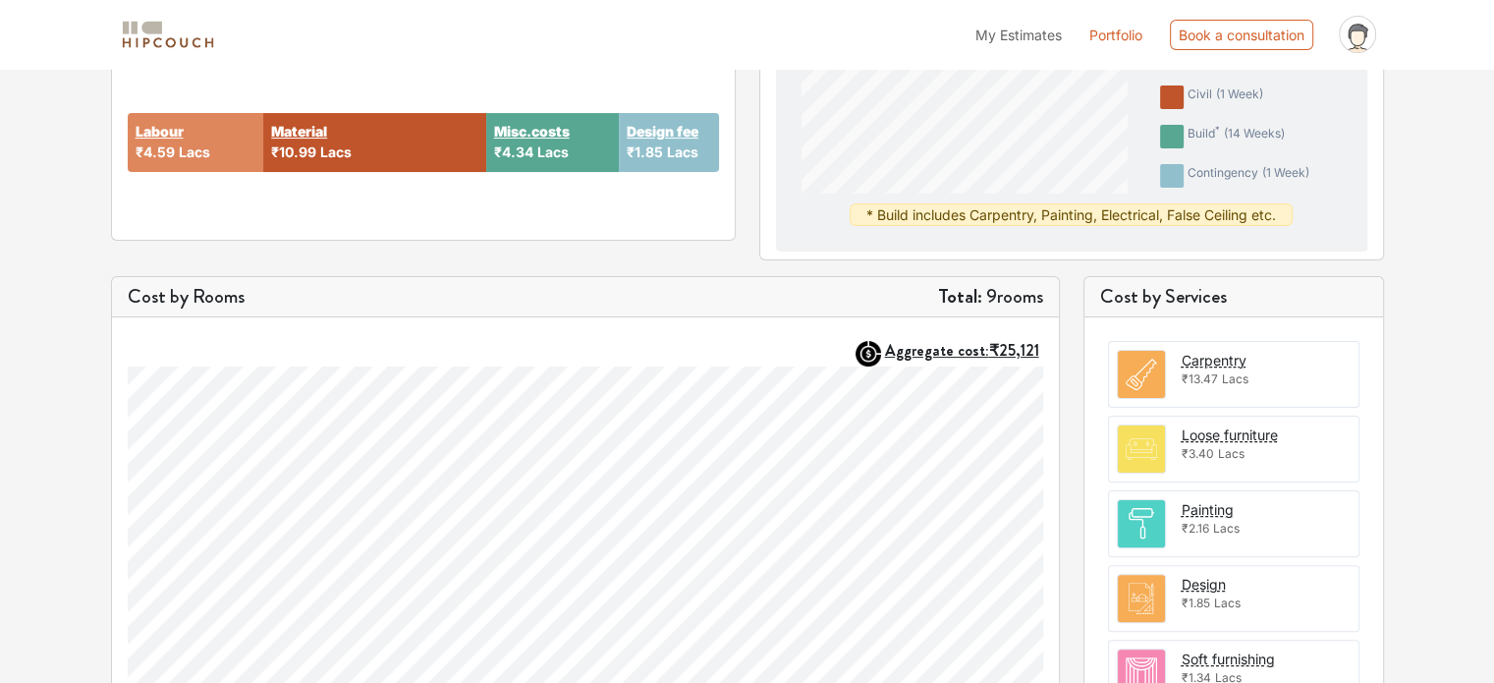
click at [1195, 388] on section "Carpentry ₹13.47 Lacs" at bounding box center [1214, 374] width 67 height 49
